Goal: Task Accomplishment & Management: Complete application form

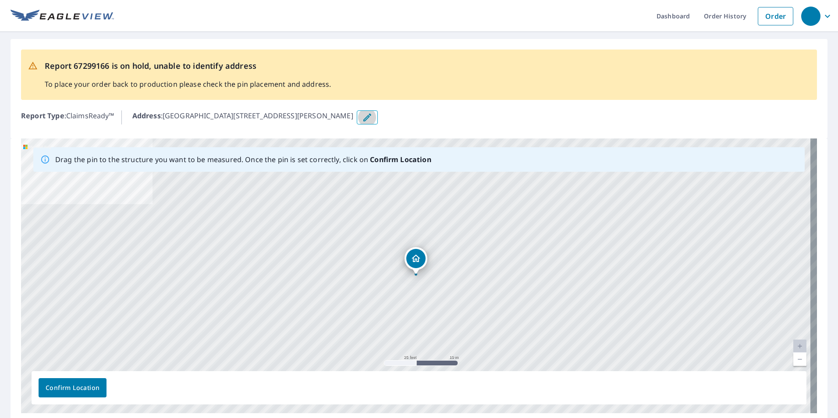
click at [362, 121] on icon "button" at bounding box center [367, 117] width 11 height 11
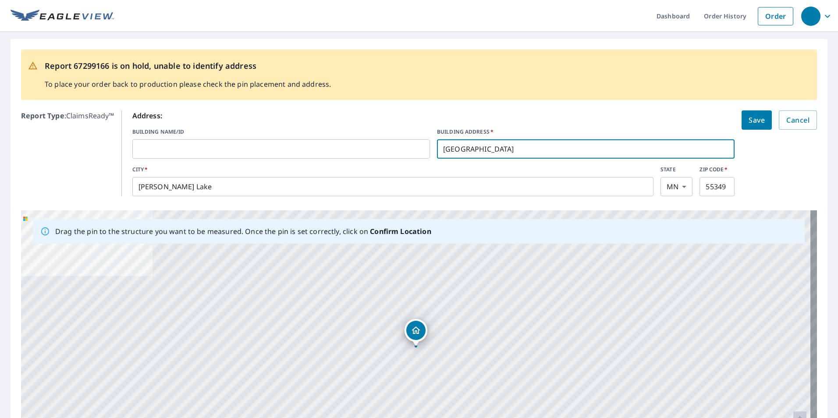
drag, startPoint x: 518, startPoint y: 150, endPoint x: 418, endPoint y: 150, distance: 99.9
click at [418, 150] on div "BUILDING NAME/ID ​ BUILDING ADDRESS   * [GEOGRAPHIC_DATA] ​" at bounding box center [433, 143] width 603 height 31
paste input "[STREET_ADDRESS][PERSON_NAME]"
drag, startPoint x: 597, startPoint y: 150, endPoint x: 504, endPoint y: 152, distance: 93.8
click at [504, 152] on input "[STREET_ADDRESS][PERSON_NAME]" at bounding box center [586, 149] width 298 height 25
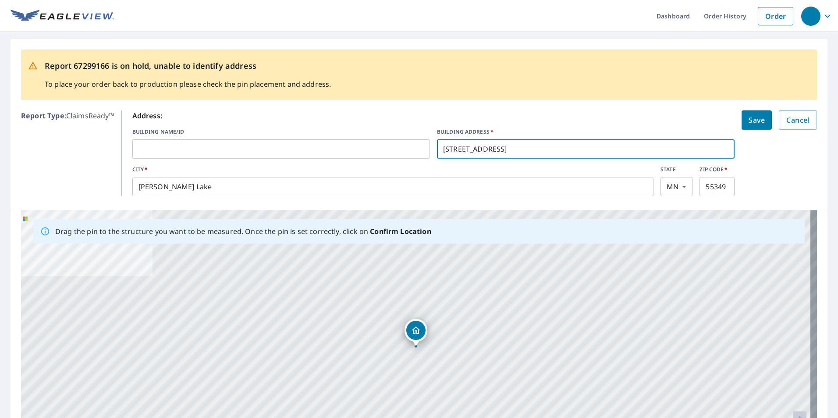
type input "[STREET_ADDRESS]"
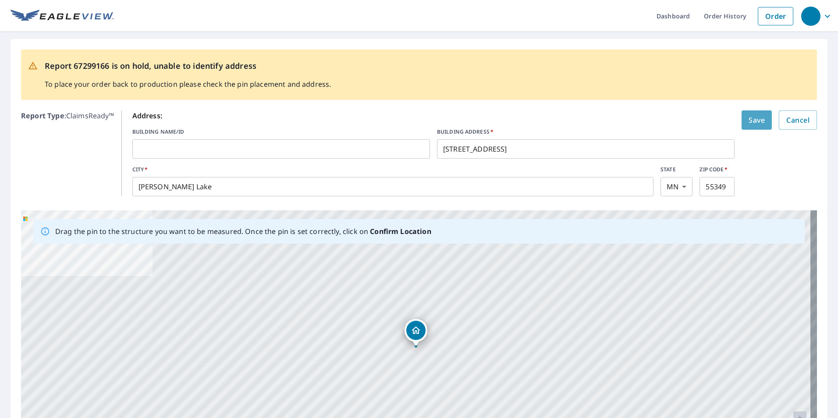
click at [742, 113] on button "Save" at bounding box center [757, 119] width 30 height 19
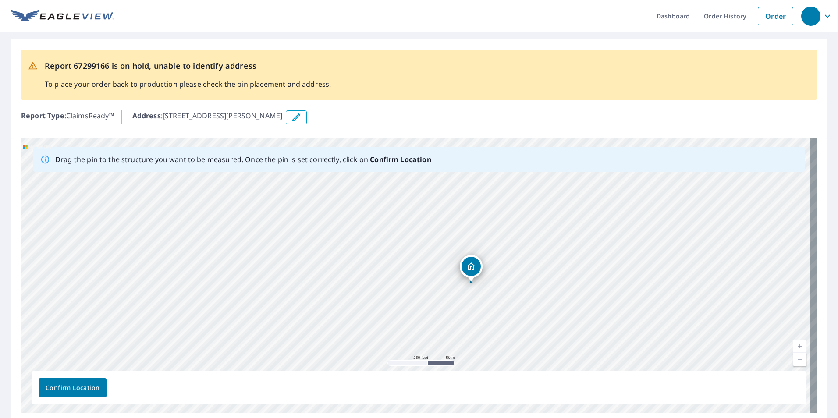
drag, startPoint x: 571, startPoint y: 274, endPoint x: 535, endPoint y: 286, distance: 38.4
click at [536, 286] on div "[STREET_ADDRESS][PERSON_NAME]" at bounding box center [419, 275] width 796 height 275
drag, startPoint x: 338, startPoint y: 317, endPoint x: 405, endPoint y: 239, distance: 102.9
click at [405, 239] on div "[STREET_ADDRESS][PERSON_NAME]" at bounding box center [419, 275] width 796 height 275
drag, startPoint x: 410, startPoint y: 243, endPoint x: 415, endPoint y: 259, distance: 17.0
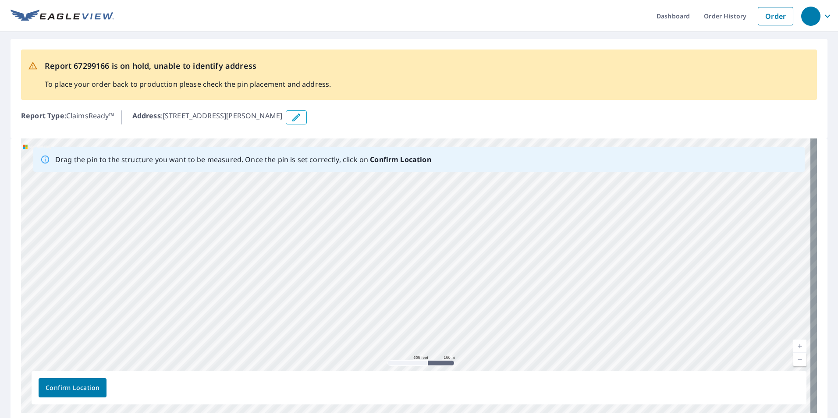
click at [415, 259] on div "[STREET_ADDRESS][PERSON_NAME]" at bounding box center [419, 275] width 796 height 275
drag, startPoint x: 406, startPoint y: 301, endPoint x: 331, endPoint y: 262, distance: 84.7
click at [331, 262] on div "[STREET_ADDRESS][PERSON_NAME]" at bounding box center [419, 275] width 796 height 275
drag, startPoint x: 278, startPoint y: 241, endPoint x: 292, endPoint y: 259, distance: 23.1
click at [292, 259] on div "[STREET_ADDRESS][PERSON_NAME]" at bounding box center [419, 275] width 796 height 275
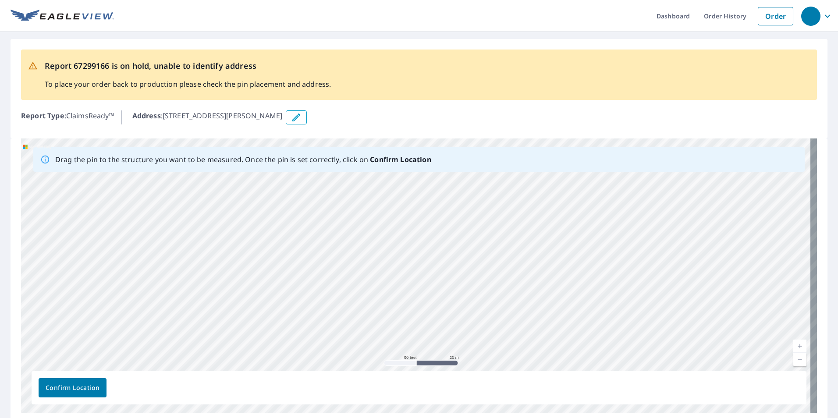
click at [336, 291] on div "[STREET_ADDRESS][PERSON_NAME]" at bounding box center [419, 275] width 796 height 275
click at [339, 294] on div "[STREET_ADDRESS][PERSON_NAME]" at bounding box center [419, 275] width 796 height 275
drag, startPoint x: 369, startPoint y: 306, endPoint x: 384, endPoint y: 224, distance: 82.9
click at [381, 228] on div "[STREET_ADDRESS][PERSON_NAME]" at bounding box center [419, 275] width 796 height 275
drag, startPoint x: 425, startPoint y: 206, endPoint x: 303, endPoint y: 317, distance: 165.0
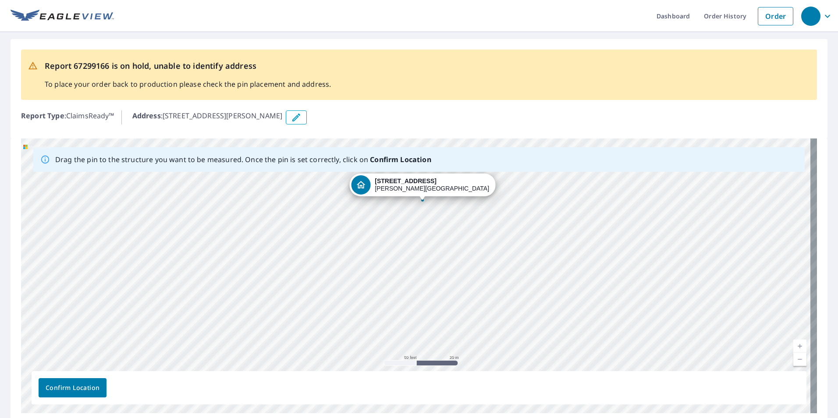
drag, startPoint x: 412, startPoint y: 277, endPoint x: 449, endPoint y: 273, distance: 37.4
click at [451, 286] on div "[STREET_ADDRESS][PERSON_NAME]" at bounding box center [419, 275] width 796 height 275
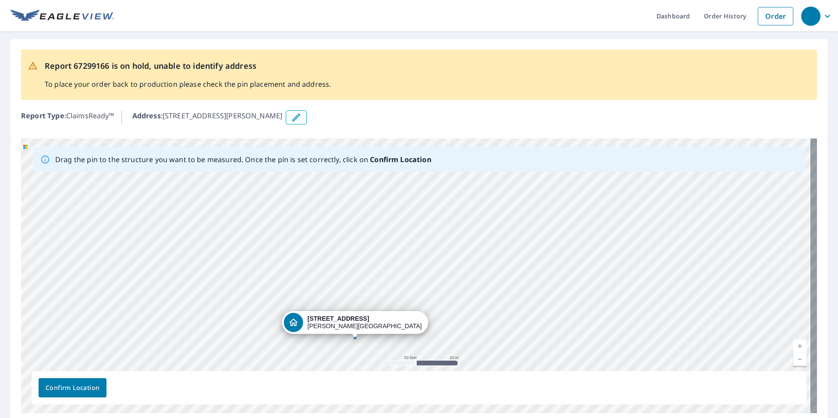
drag, startPoint x: 422, startPoint y: 200, endPoint x: 355, endPoint y: 338, distance: 153.9
click at [355, 338] on div "[STREET_ADDRESS][PERSON_NAME]" at bounding box center [419, 275] width 796 height 275
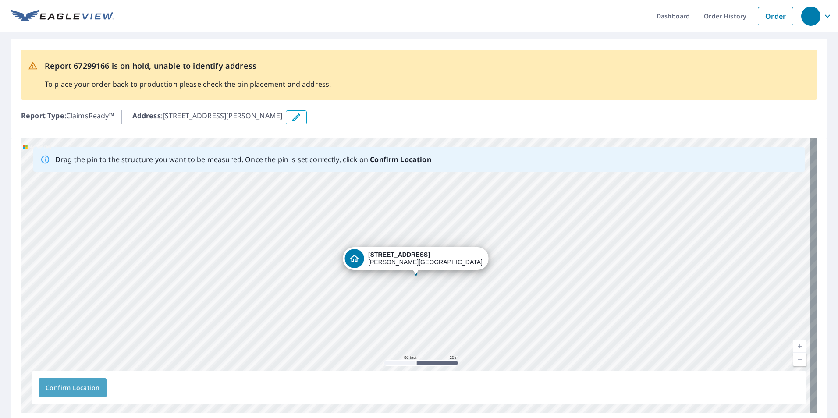
click at [85, 381] on button "Confirm Location" at bounding box center [73, 387] width 68 height 19
